Goal: Navigation & Orientation: Find specific page/section

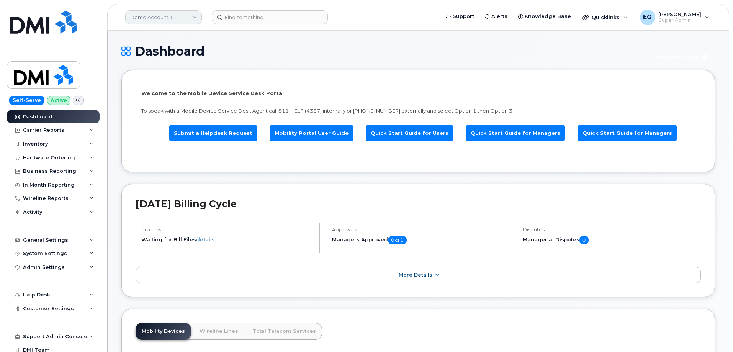
click at [175, 18] on link "Demo Account 1" at bounding box center [163, 17] width 77 height 14
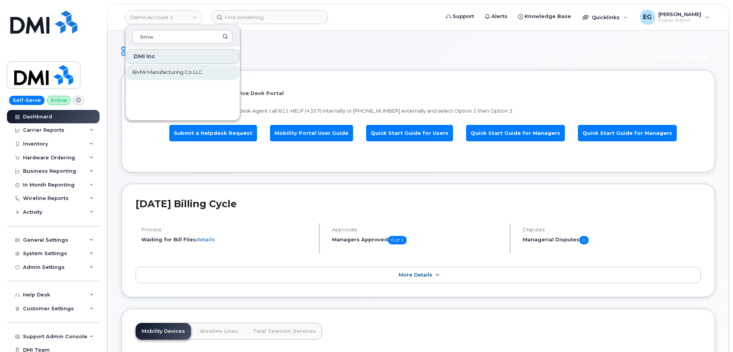
type input "bmw"
click at [158, 72] on span "BMW Manufacturing Co LLC" at bounding box center [167, 73] width 70 height 8
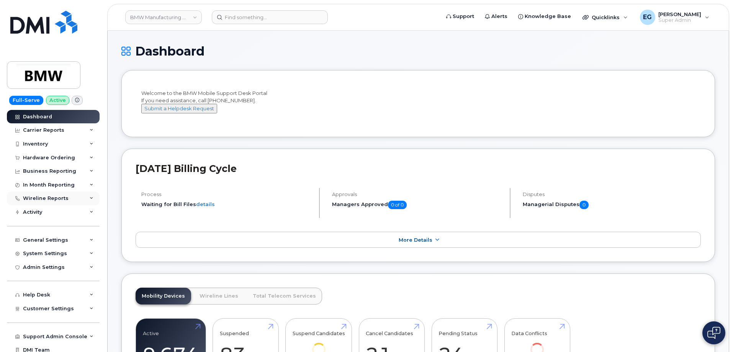
click at [81, 197] on div "Wireline Reports" at bounding box center [53, 198] width 93 height 14
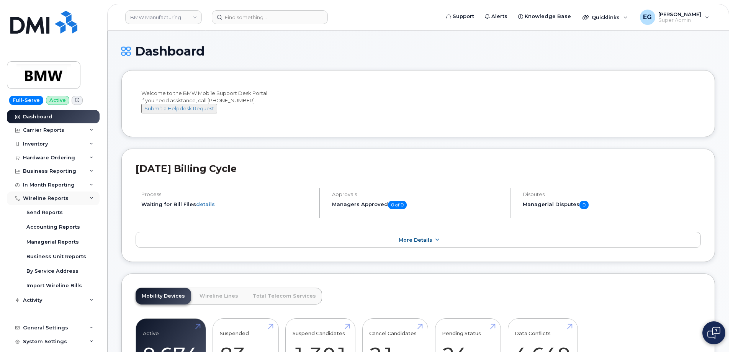
click at [54, 197] on div "Wireline Reports" at bounding box center [46, 198] width 46 height 6
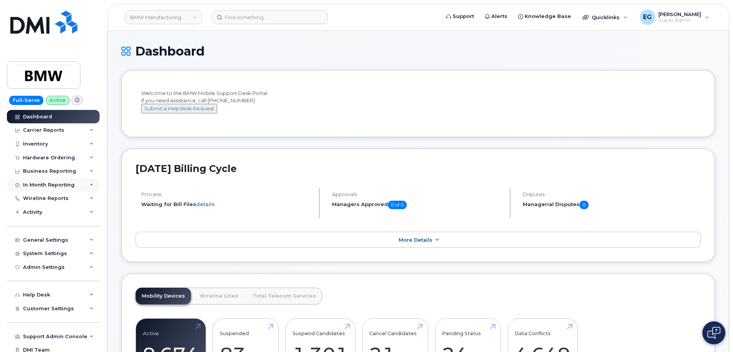
click at [55, 185] on div "In Month Reporting" at bounding box center [49, 185] width 52 height 6
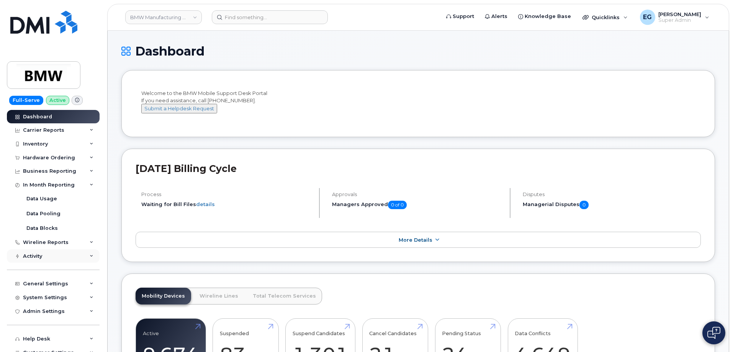
click at [58, 256] on div "Activity" at bounding box center [53, 256] width 93 height 14
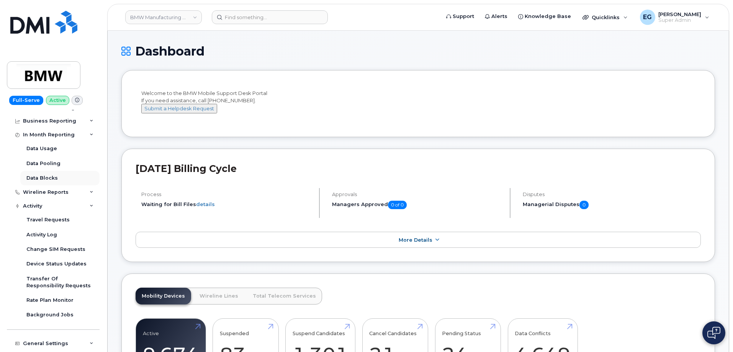
scroll to position [38, 0]
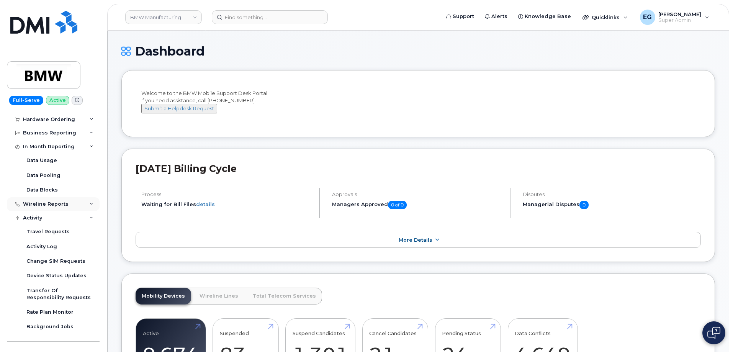
click at [51, 201] on div "Wireline Reports" at bounding box center [46, 204] width 46 height 6
click at [43, 135] on div "Business Reporting" at bounding box center [49, 133] width 53 height 6
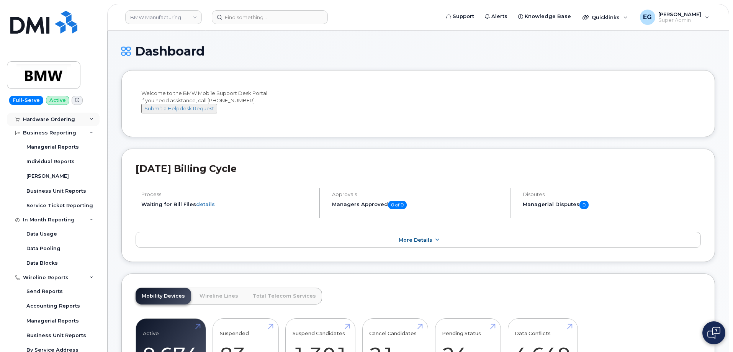
click at [62, 121] on div "Hardware Ordering" at bounding box center [49, 119] width 52 height 6
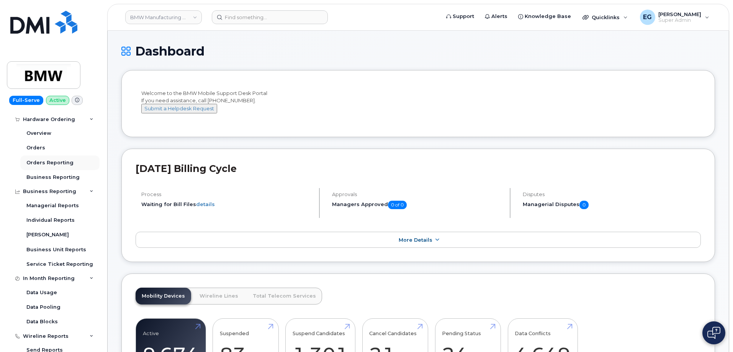
scroll to position [0, 0]
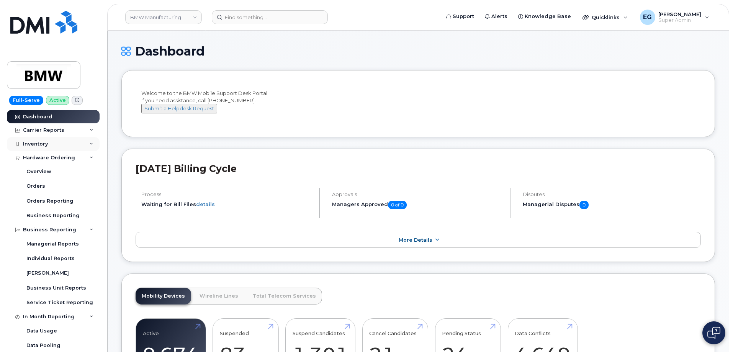
click at [37, 143] on div "Inventory" at bounding box center [35, 144] width 25 height 6
click at [58, 129] on div "Carrier Reports" at bounding box center [43, 130] width 41 height 6
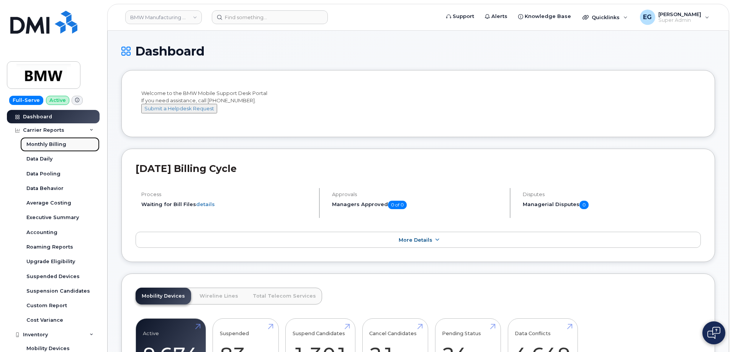
click at [39, 143] on div "Monthly Billing" at bounding box center [46, 144] width 40 height 7
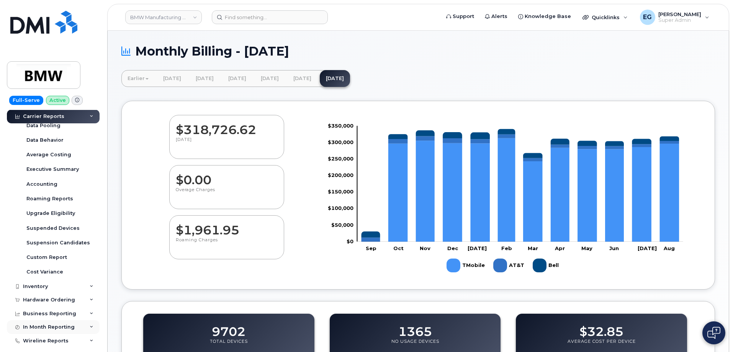
scroll to position [77, 0]
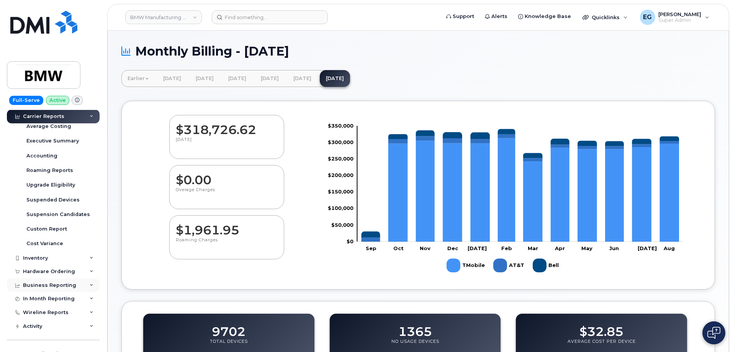
click at [74, 288] on div "Business Reporting" at bounding box center [53, 285] width 93 height 14
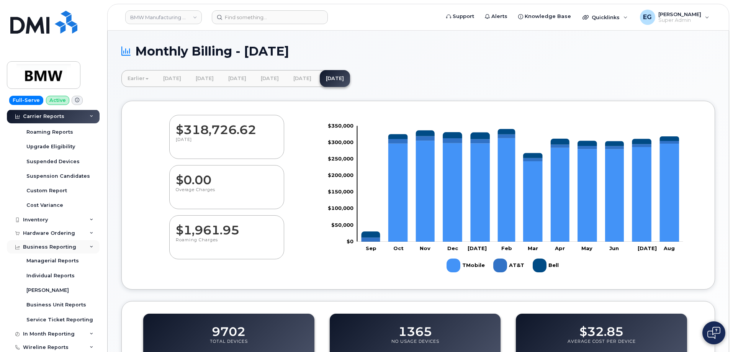
click at [61, 246] on div "Business Reporting" at bounding box center [49, 247] width 53 height 6
click at [55, 261] on div "In Month Reporting" at bounding box center [49, 260] width 52 height 6
click at [49, 260] on div "In Month Reporting" at bounding box center [49, 260] width 52 height 6
click at [57, 287] on div "Activity" at bounding box center [53, 288] width 93 height 14
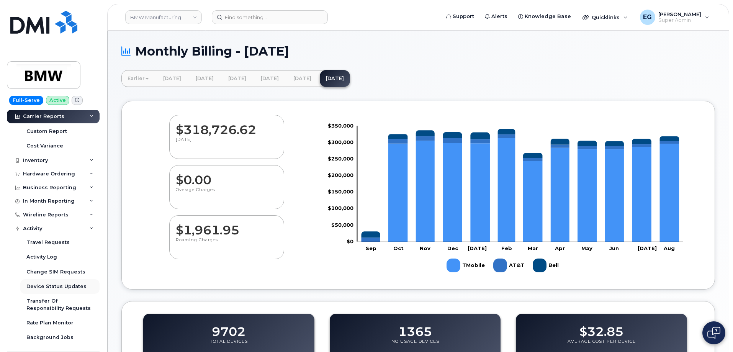
scroll to position [191, 0]
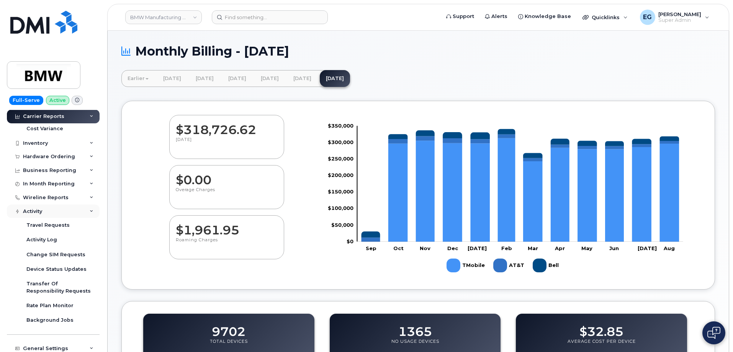
click at [34, 211] on div "Activity" at bounding box center [32, 211] width 19 height 6
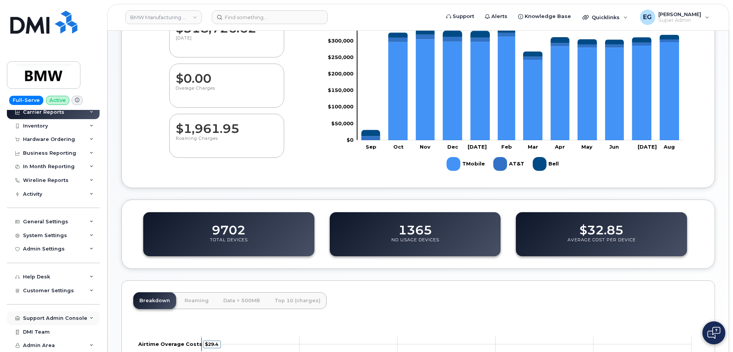
scroll to position [115, 0]
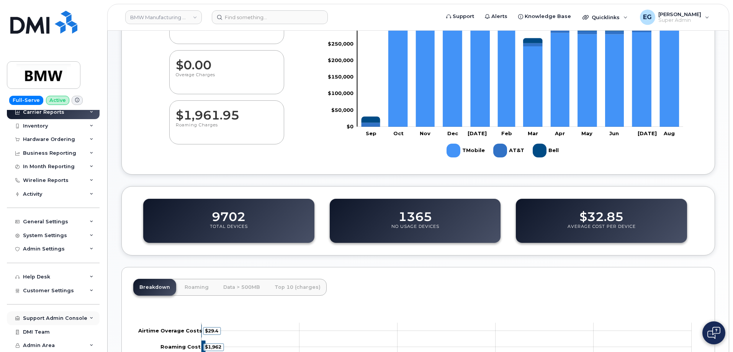
click at [61, 314] on div "Support Admin Console" at bounding box center [53, 318] width 93 height 14
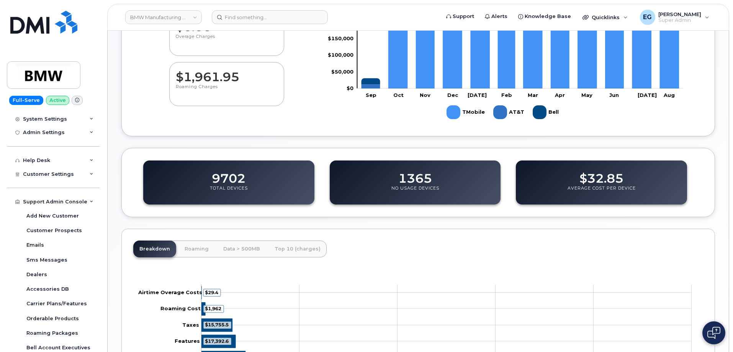
scroll to position [308, 0]
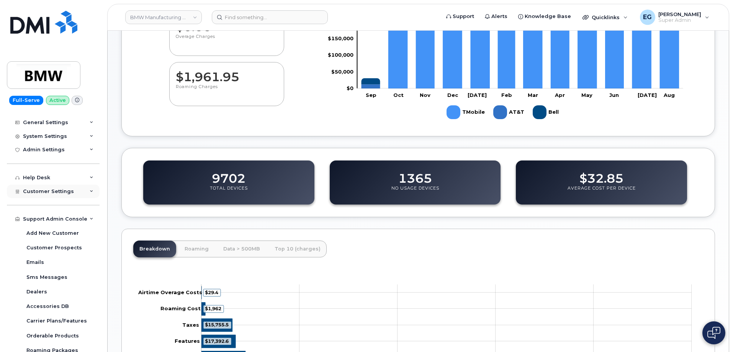
click at [64, 191] on span "Customer Settings" at bounding box center [48, 191] width 51 height 6
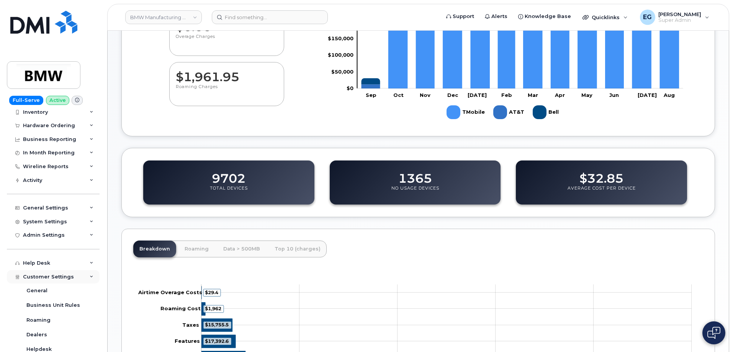
scroll to position [193, 0]
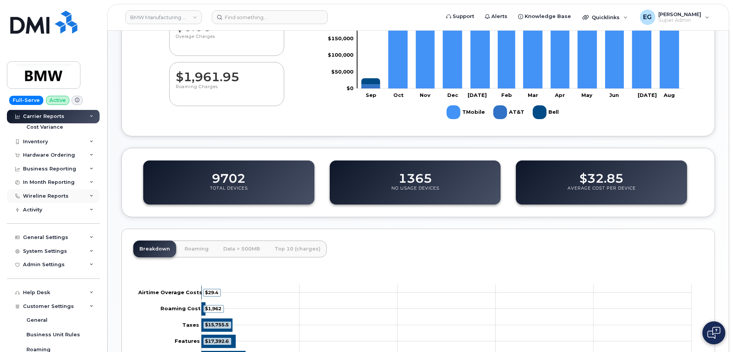
click at [47, 192] on div "Wireline Reports" at bounding box center [53, 196] width 93 height 14
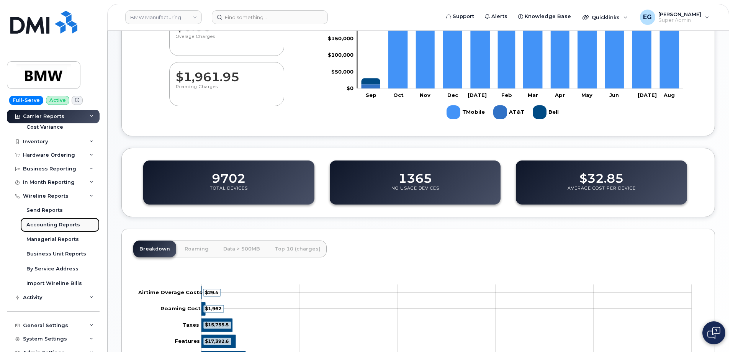
click at [44, 225] on div "Accounting Reports" at bounding box center [53, 224] width 54 height 7
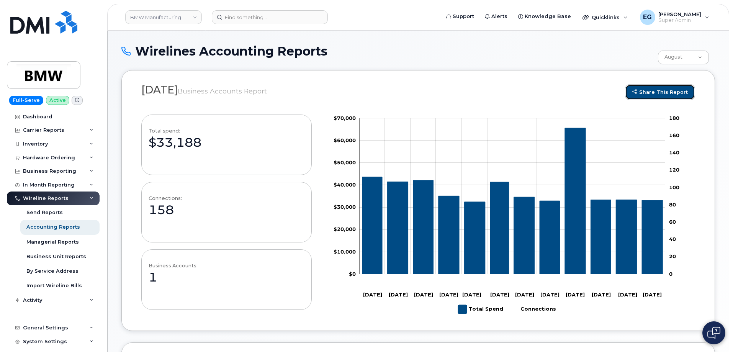
click at [644, 90] on span "share this report" at bounding box center [660, 92] width 56 height 6
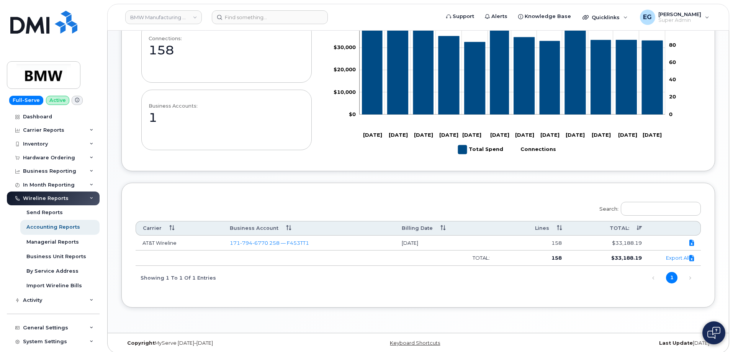
scroll to position [165, 0]
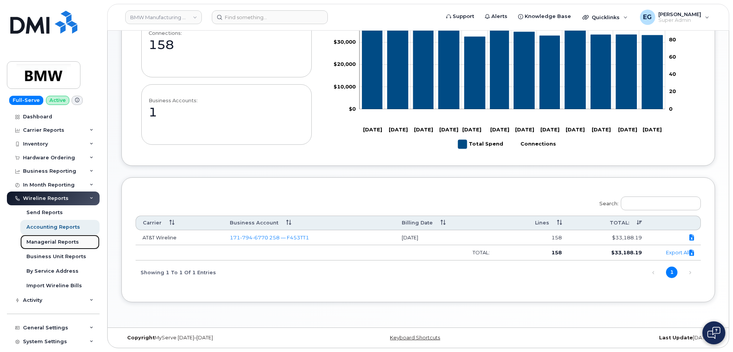
click at [72, 241] on div "Managerial Reports" at bounding box center [52, 242] width 52 height 7
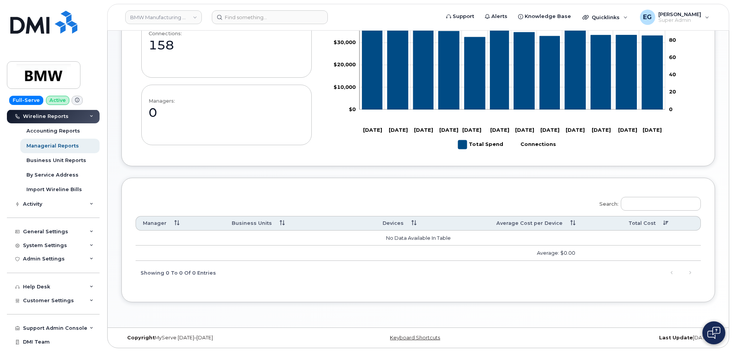
scroll to position [106, 0]
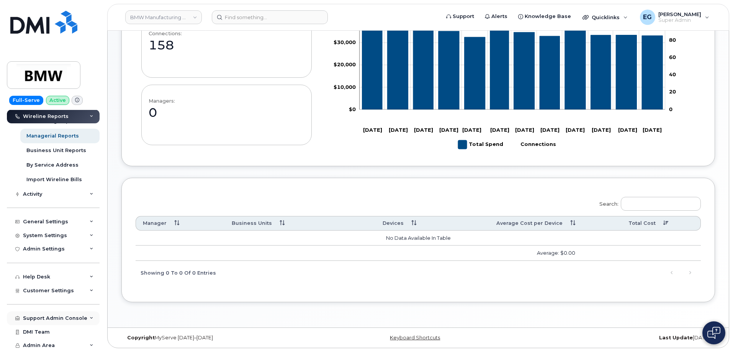
click at [72, 317] on div "Support Admin Console" at bounding box center [55, 318] width 64 height 6
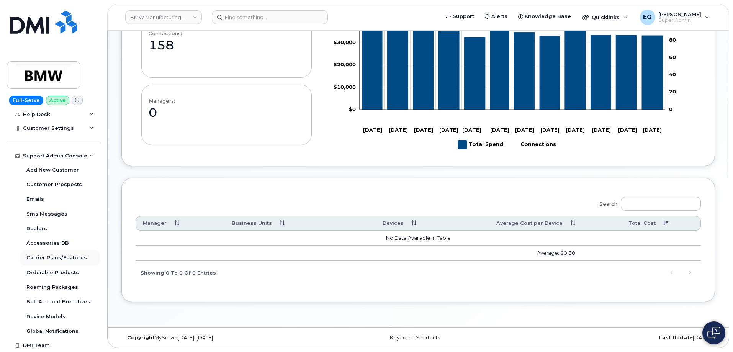
scroll to position [282, 0]
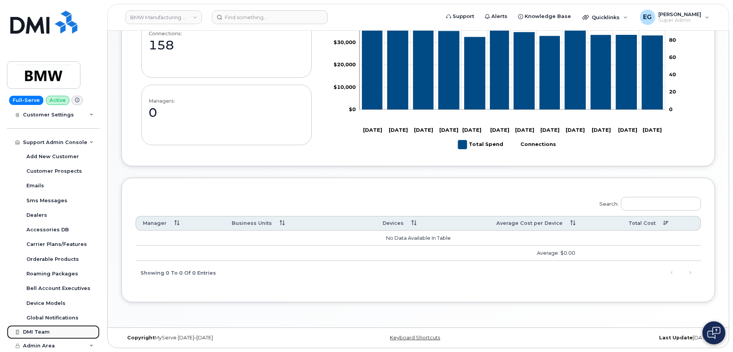
click at [32, 332] on div "DMI Team" at bounding box center [36, 332] width 27 height 6
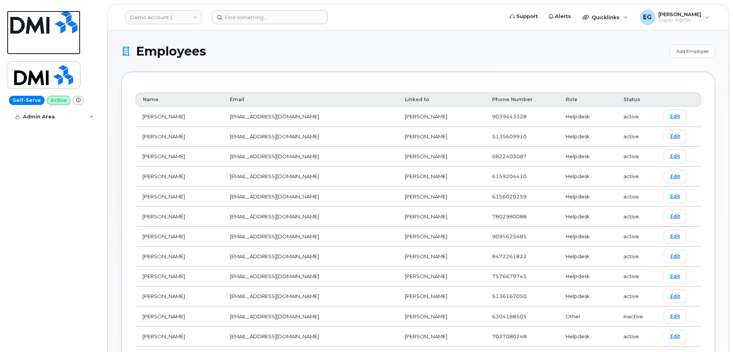
click at [40, 36] on link at bounding box center [44, 33] width 74 height 44
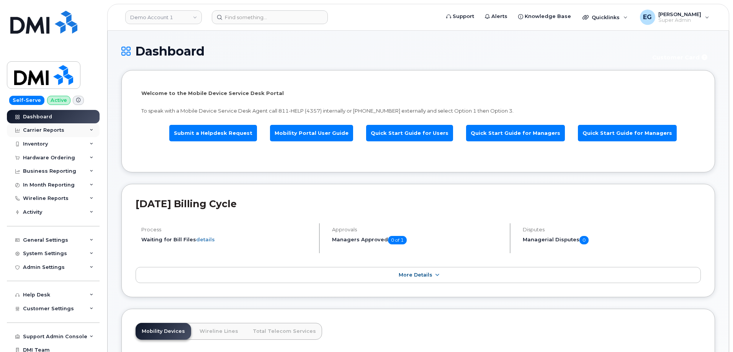
click at [67, 132] on div "Carrier Reports" at bounding box center [53, 130] width 93 height 14
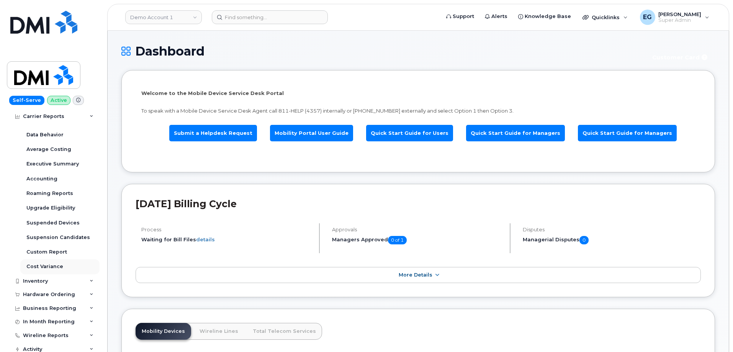
scroll to position [77, 0]
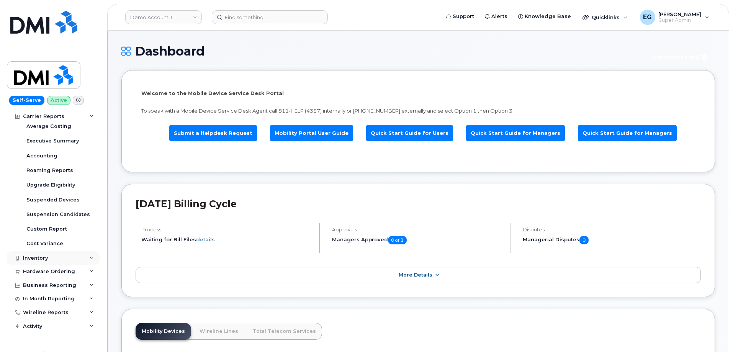
click at [36, 256] on div "Inventory" at bounding box center [35, 258] width 25 height 6
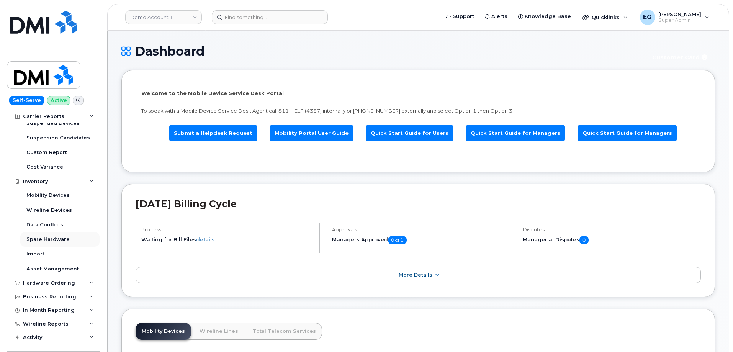
scroll to position [191, 0]
